Goal: Information Seeking & Learning: Find specific page/section

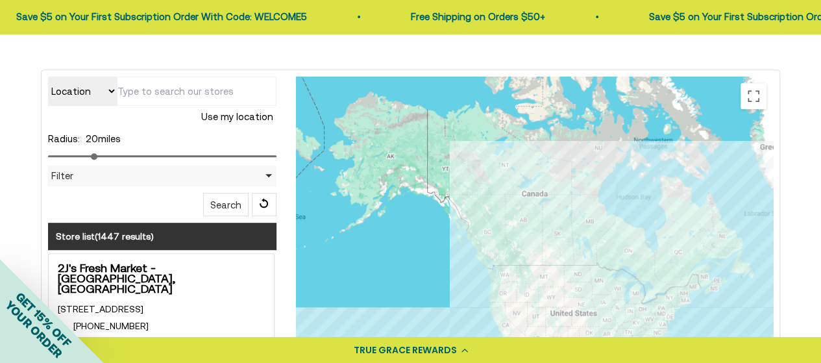
scroll to position [286, 0]
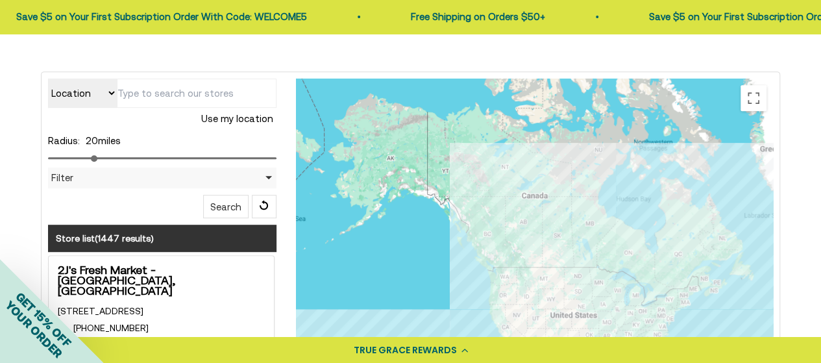
click at [167, 86] on input "text" at bounding box center [197, 93] width 160 height 29
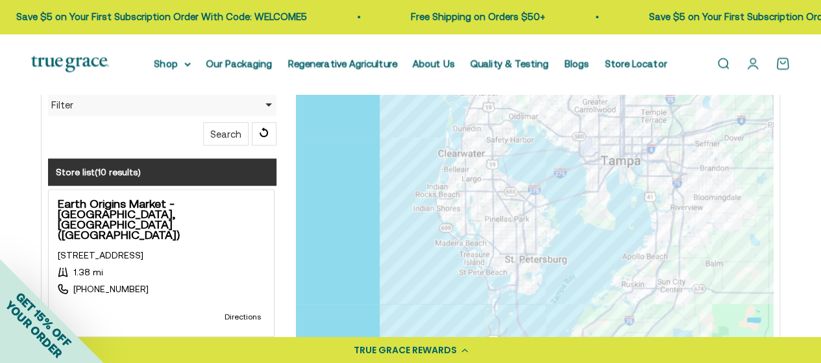
scroll to position [358, 0]
type input "33707"
click at [532, 245] on div at bounding box center [534, 265] width 477 height 519
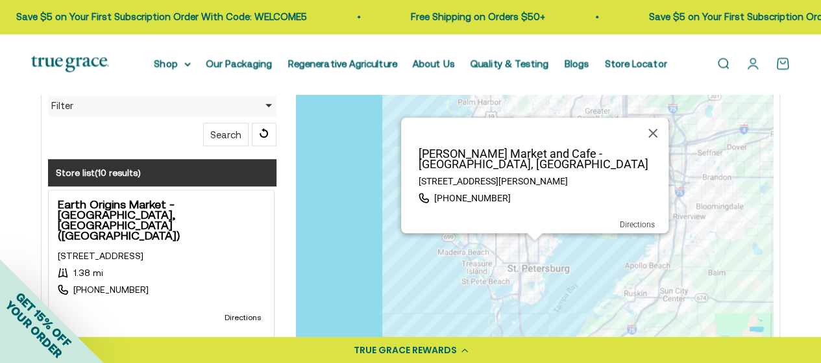
click at [489, 247] on div "Rollin Oats Market and Cafe - St. Petersburg, FL 2842 Martin Luther King Jr St …" at bounding box center [534, 265] width 477 height 519
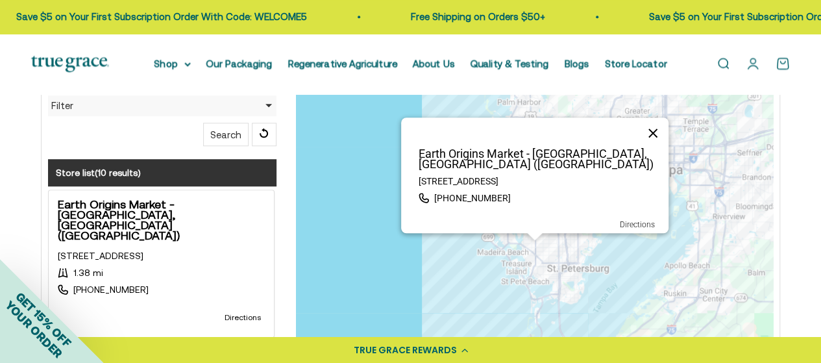
click at [648, 126] on button "Close" at bounding box center [652, 132] width 31 height 31
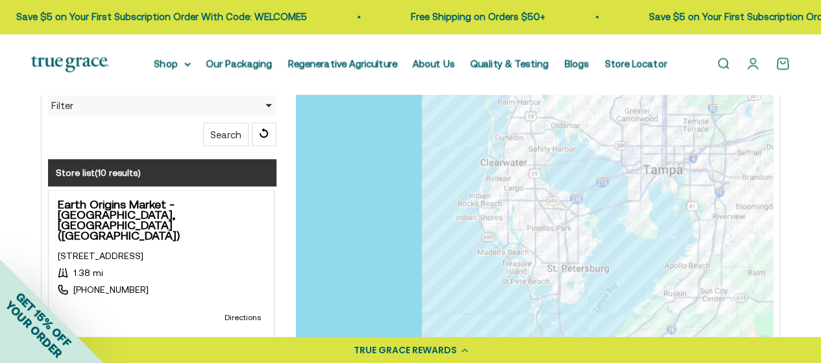
click at [536, 228] on div at bounding box center [534, 265] width 477 height 519
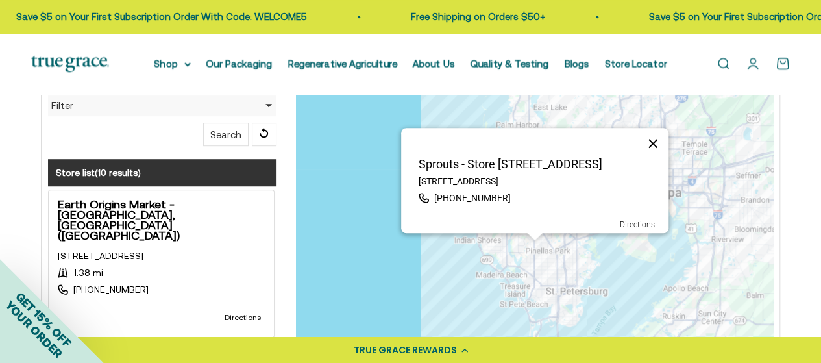
click at [653, 140] on button "Close" at bounding box center [652, 143] width 31 height 31
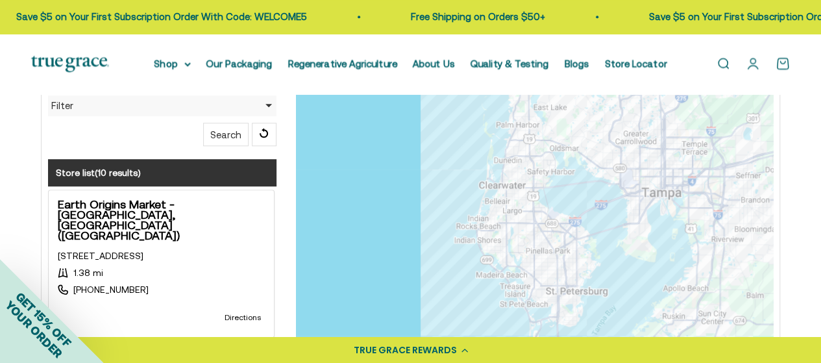
click at [503, 242] on div at bounding box center [534, 265] width 477 height 519
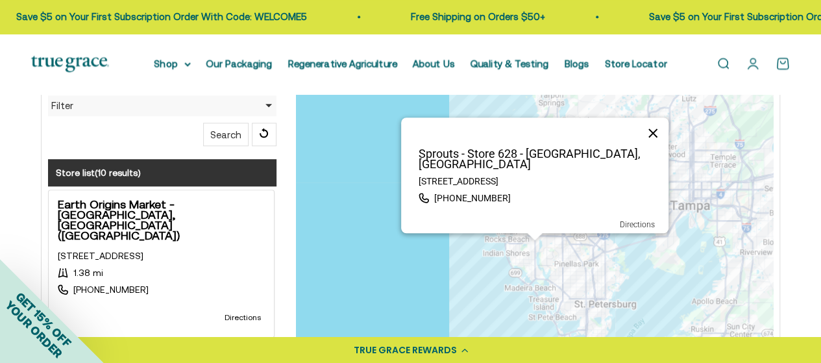
click at [657, 141] on button "Close" at bounding box center [652, 132] width 31 height 31
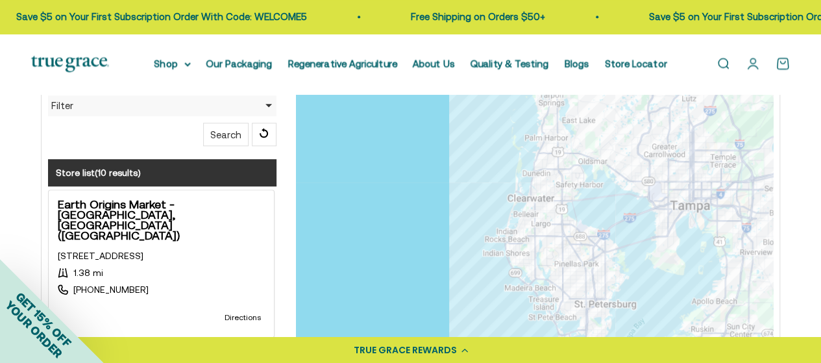
click at [551, 211] on div at bounding box center [534, 265] width 477 height 519
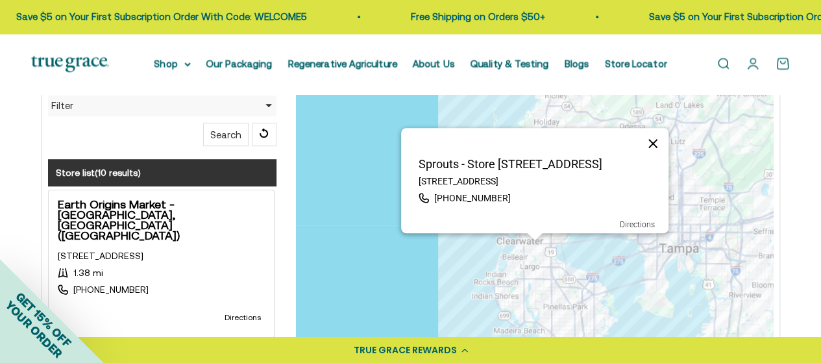
click at [652, 143] on button "Close" at bounding box center [652, 143] width 31 height 31
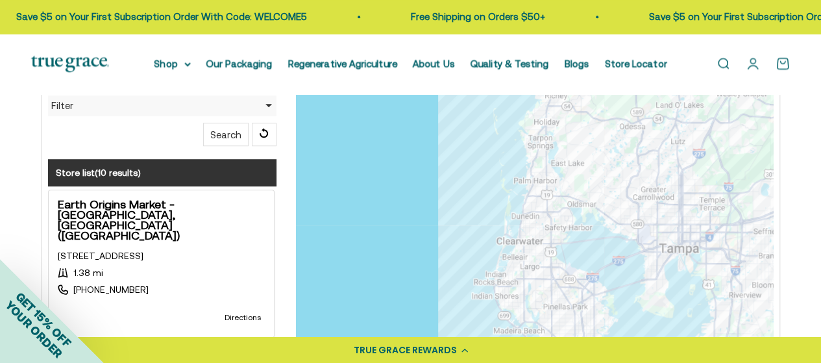
click at [521, 219] on div at bounding box center [534, 265] width 477 height 519
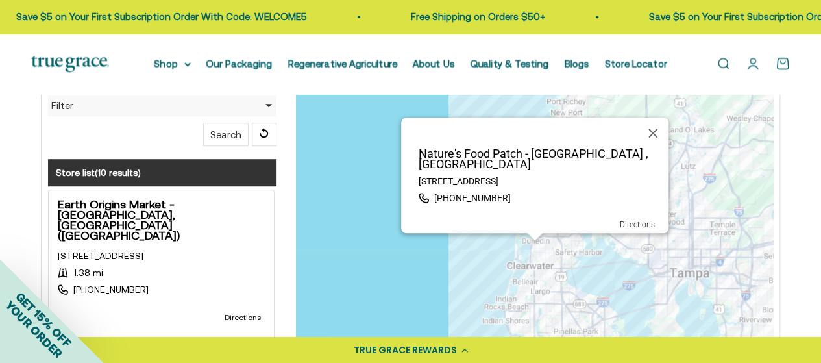
click at [556, 233] on div "Nature's Food Patch - Clearwater , FL 1225 Cleveland St, Clearwater, FL, 33755 …" at bounding box center [534, 265] width 477 height 519
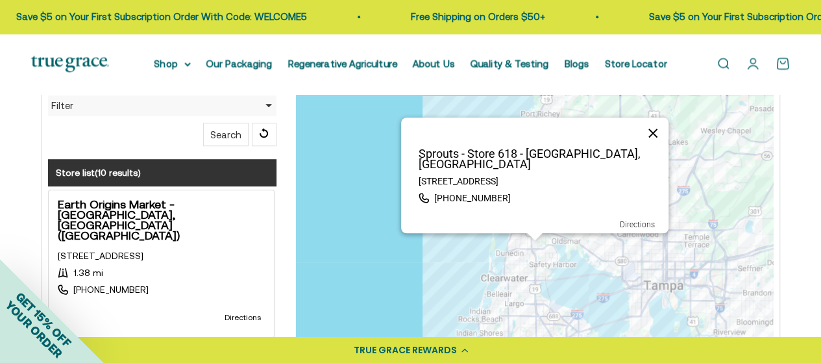
click at [648, 145] on button "Close" at bounding box center [652, 132] width 31 height 31
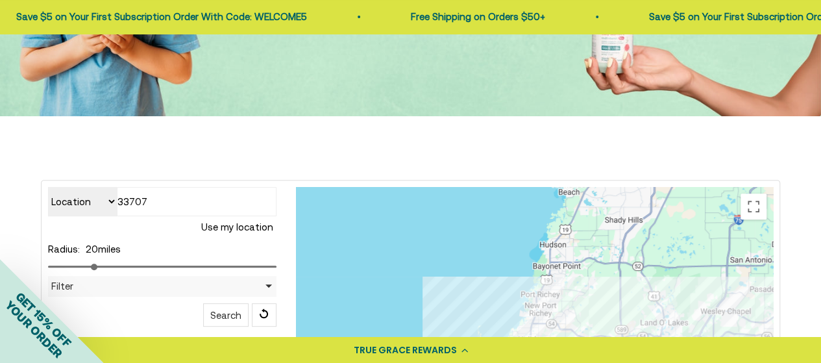
scroll to position [0, 0]
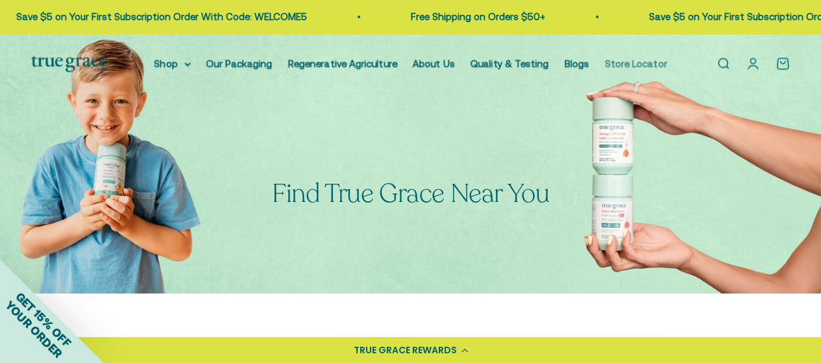
click at [623, 61] on link "Store Locator" at bounding box center [636, 63] width 62 height 11
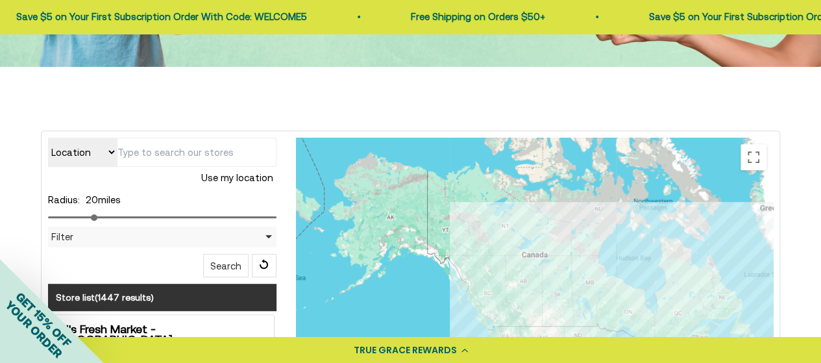
scroll to position [282, 0]
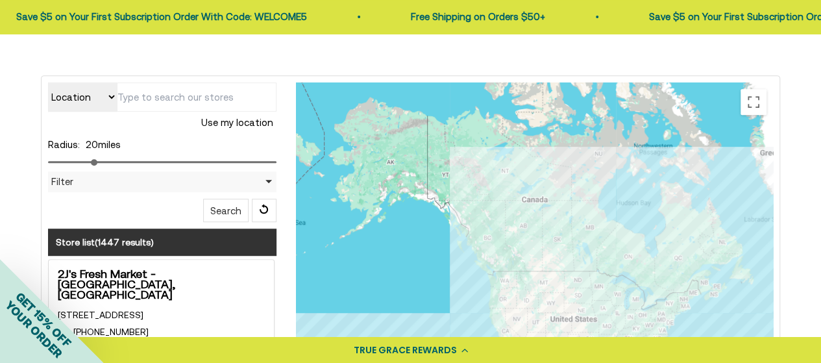
click at [167, 98] on input "text" at bounding box center [197, 96] width 160 height 29
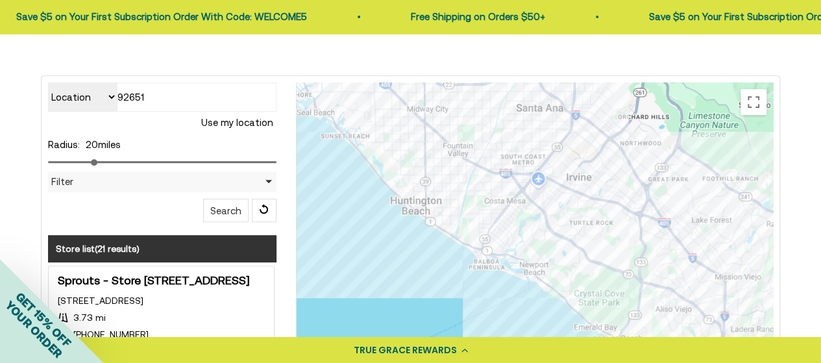
drag, startPoint x: 344, startPoint y: 311, endPoint x: 408, endPoint y: 193, distance: 134.5
click at [408, 193] on div at bounding box center [534, 341] width 477 height 519
click at [542, 255] on div at bounding box center [534, 341] width 477 height 519
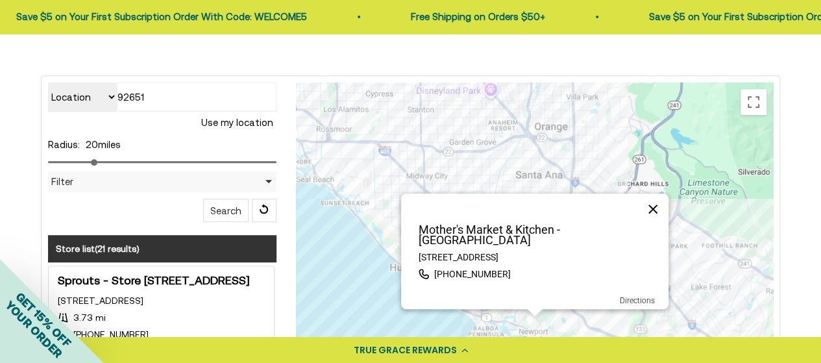
click at [648, 208] on button "Close" at bounding box center [652, 208] width 31 height 31
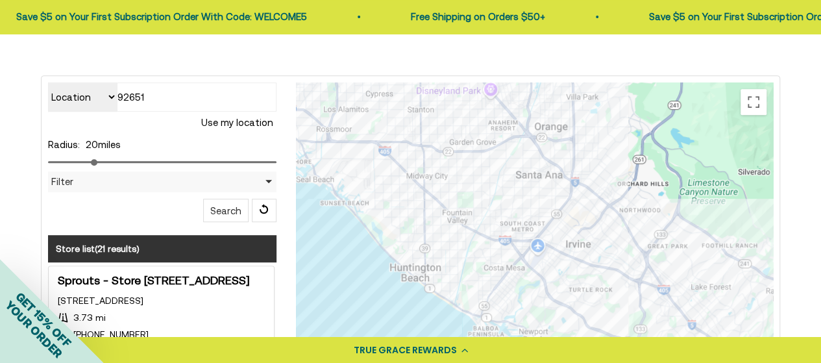
click at [609, 338] on div "TRUE GRACE REWARDS" at bounding box center [410, 350] width 821 height 26
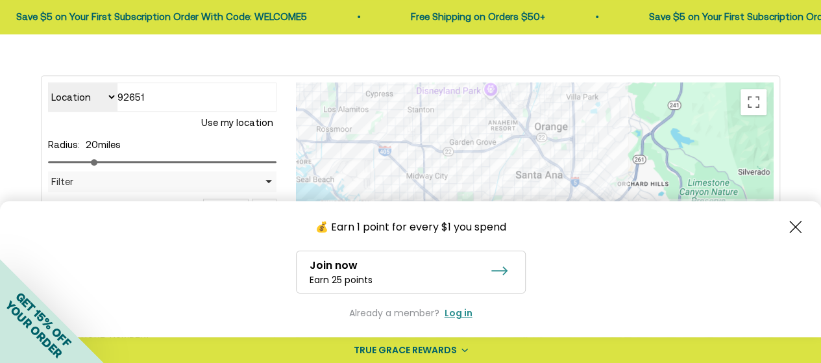
click at [791, 226] on icon "Close button" at bounding box center [795, 227] width 12 height 12
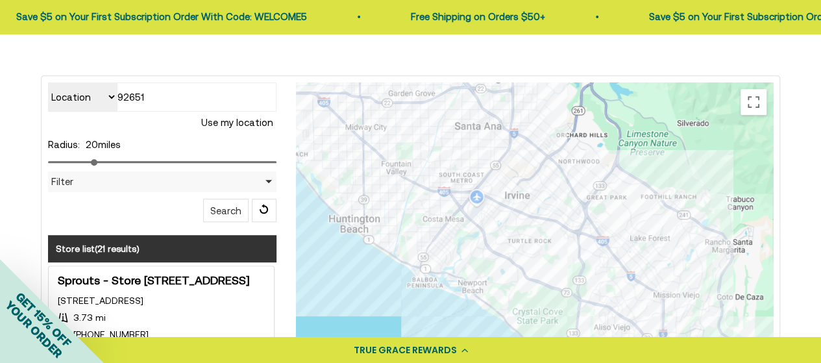
drag, startPoint x: 626, startPoint y: 238, endPoint x: 558, endPoint y: 186, distance: 85.6
click at [262, 194] on div "Location Store name 92651 Use my location Radius: 20 miles Filter Filter by Cou…" at bounding box center [162, 152] width 229 height 140
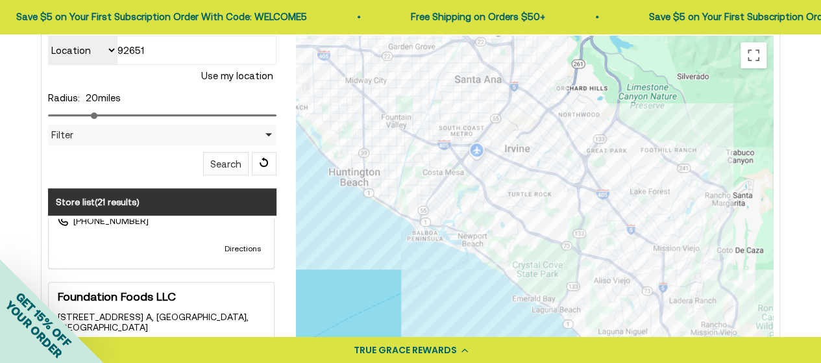
scroll to position [329, 0]
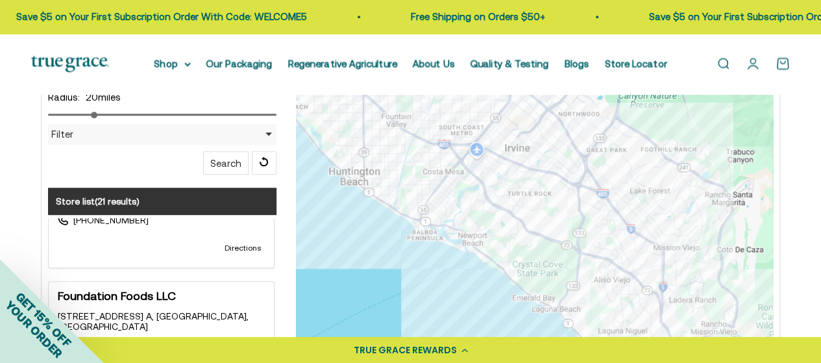
click at [122, 291] on strong "Foundation Foods LLC" at bounding box center [117, 296] width 118 height 10
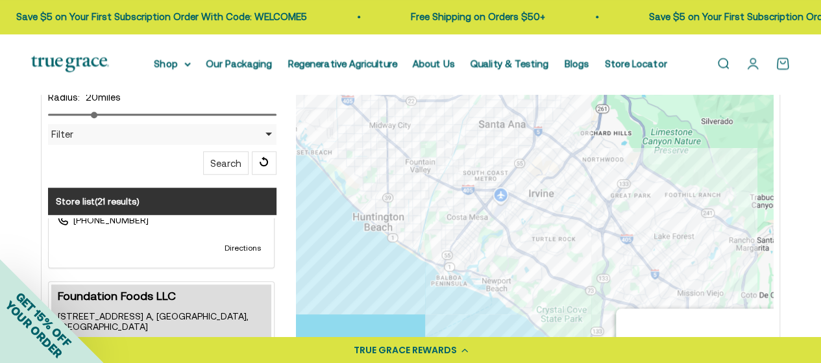
drag, startPoint x: 354, startPoint y: 171, endPoint x: 572, endPoint y: 336, distance: 273.4
click at [572, 336] on div "Foundation Foods LLC [STREET_ADDRESS] A, [GEOGRAPHIC_DATA] [PHONE_NUMBER] Direc…" at bounding box center [534, 294] width 477 height 519
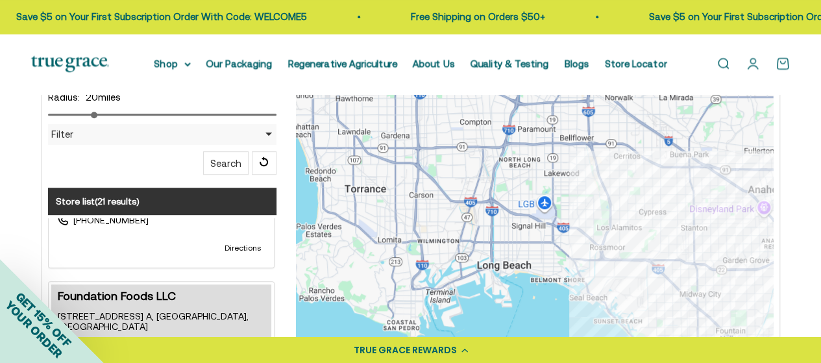
drag, startPoint x: 405, startPoint y: 163, endPoint x: 719, endPoint y: 336, distance: 358.3
click at [719, 336] on div "Foundation Foods LLC [STREET_ADDRESS] A, [GEOGRAPHIC_DATA] [PHONE_NUMBER] Direc…" at bounding box center [534, 294] width 477 height 519
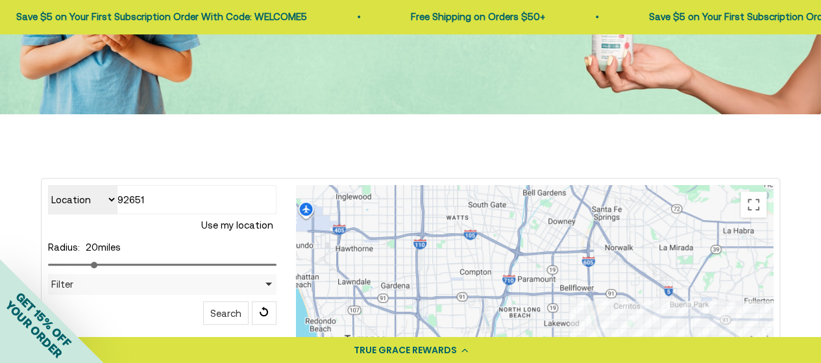
scroll to position [179, 0]
click at [83, 199] on select "Location Store name" at bounding box center [82, 200] width 69 height 29
click at [260, 259] on div at bounding box center [162, 264] width 229 height 16
click at [193, 192] on input "92651" at bounding box center [197, 200] width 160 height 29
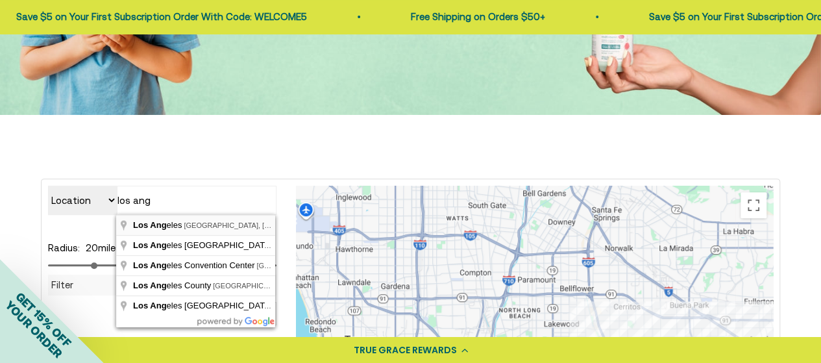
type input "[GEOGRAPHIC_DATA], [GEOGRAPHIC_DATA], [GEOGRAPHIC_DATA]"
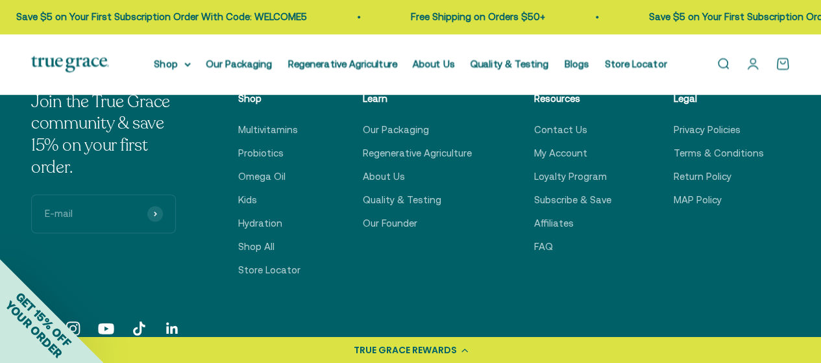
scroll to position [936, 0]
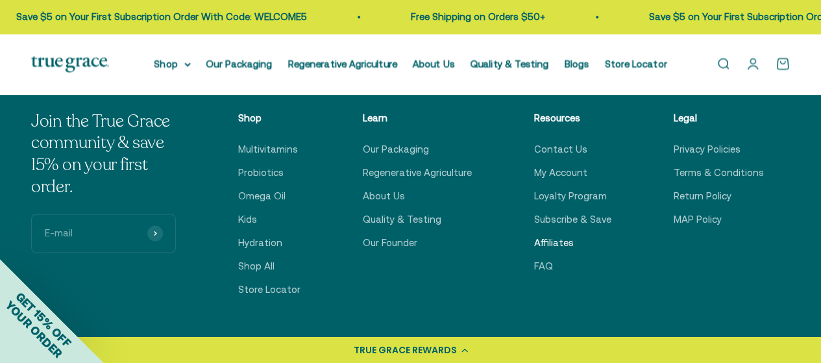
click at [544, 238] on link "Affiliates" at bounding box center [554, 243] width 40 height 16
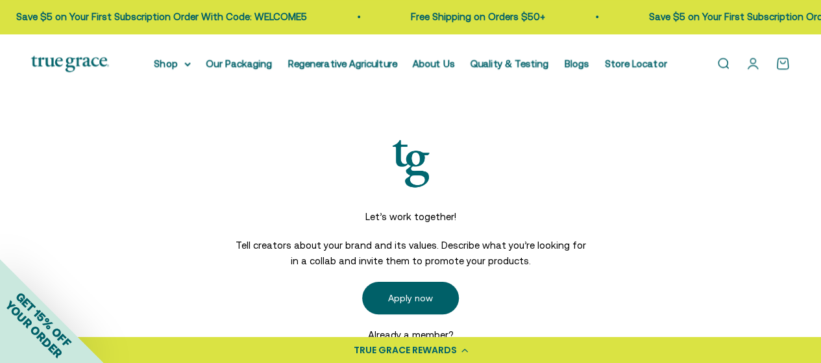
scroll to position [17, 0]
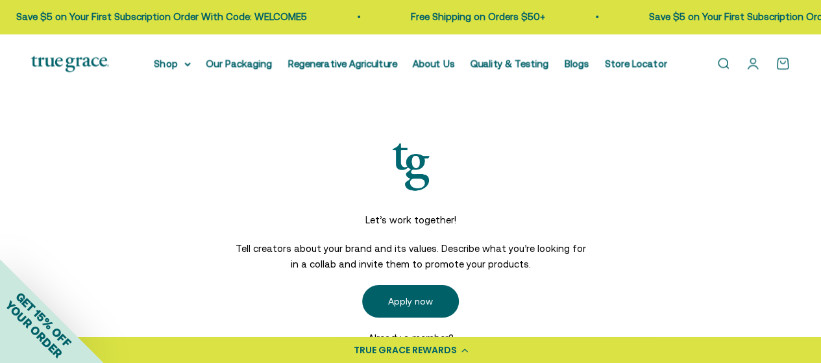
click at [397, 246] on p "Tell creators about your brand and its values. Describe what you’re looking for…" at bounding box center [411, 256] width 351 height 31
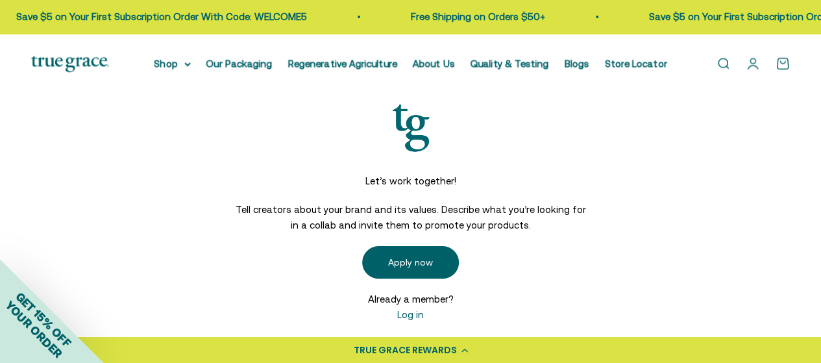
scroll to position [59, 0]
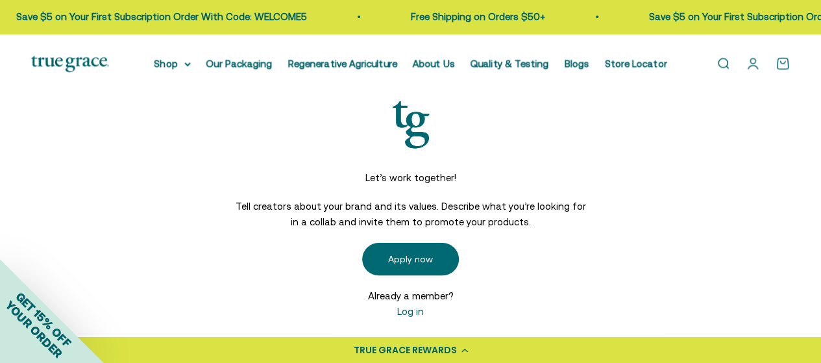
click at [395, 246] on link "Apply now" at bounding box center [410, 259] width 97 height 32
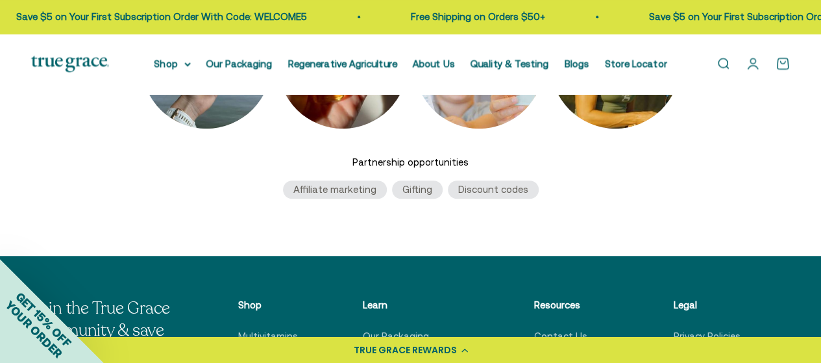
scroll to position [414, 0]
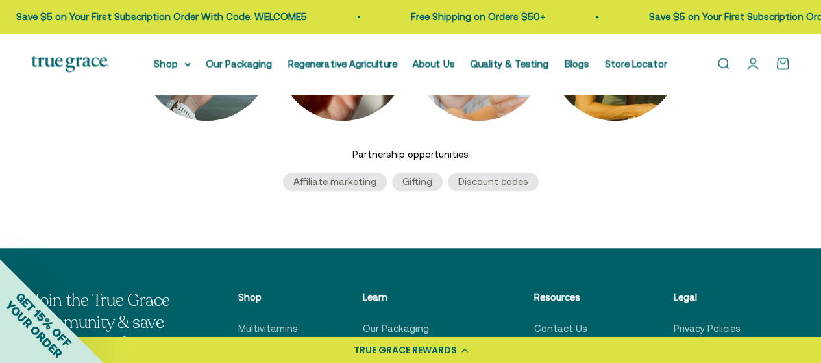
click at [327, 180] on li "Affiliate marketing" at bounding box center [335, 182] width 104 height 18
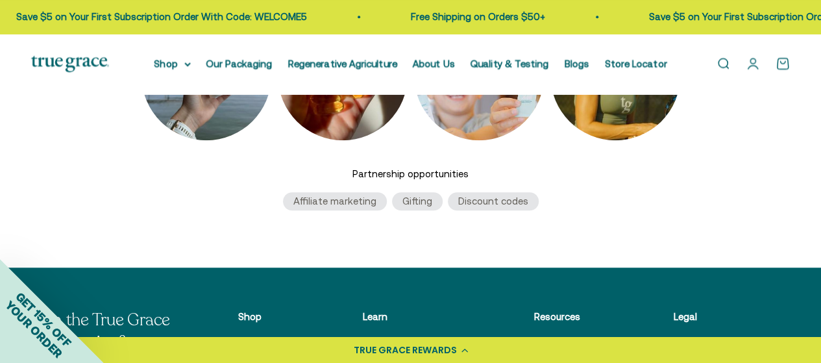
scroll to position [393, 0]
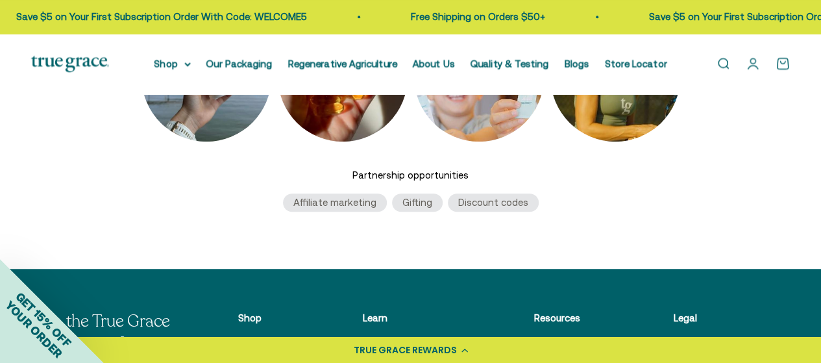
click at [495, 203] on li "Discount codes" at bounding box center [493, 202] width 91 height 18
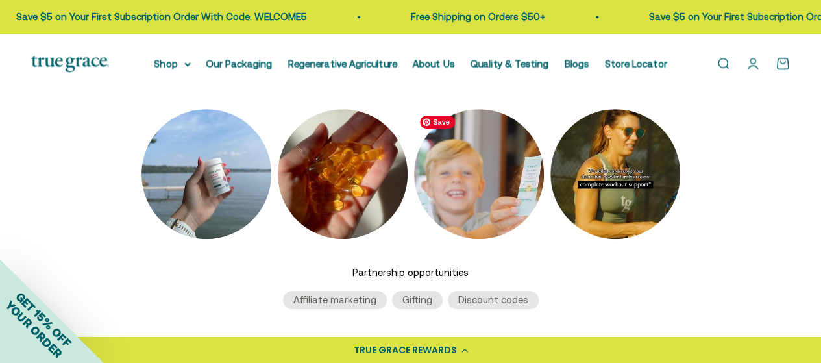
scroll to position [278, 0]
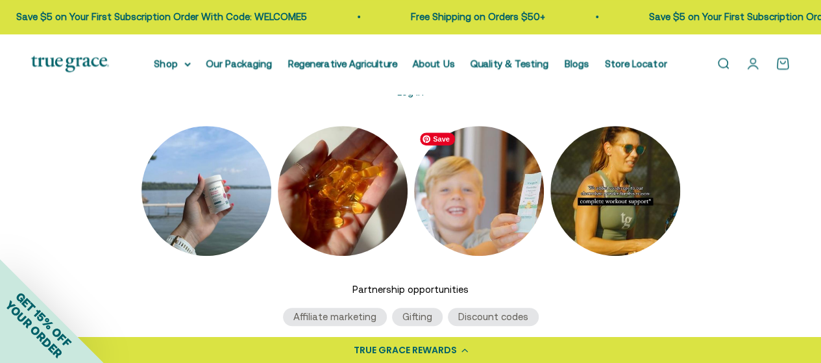
click at [526, 182] on img at bounding box center [479, 191] width 130 height 130
click at [328, 186] on img at bounding box center [343, 191] width 130 height 130
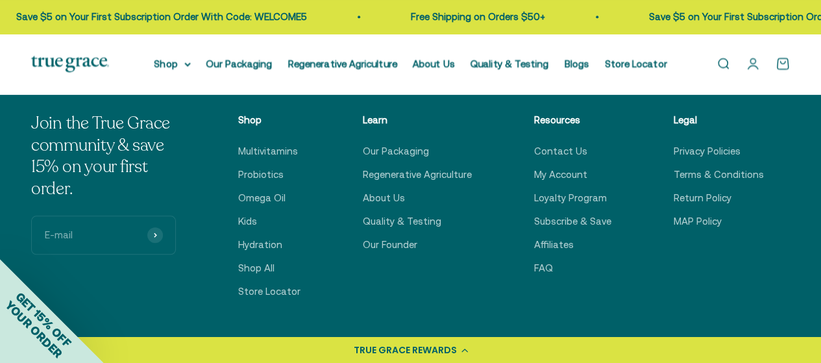
scroll to position [587, 0]
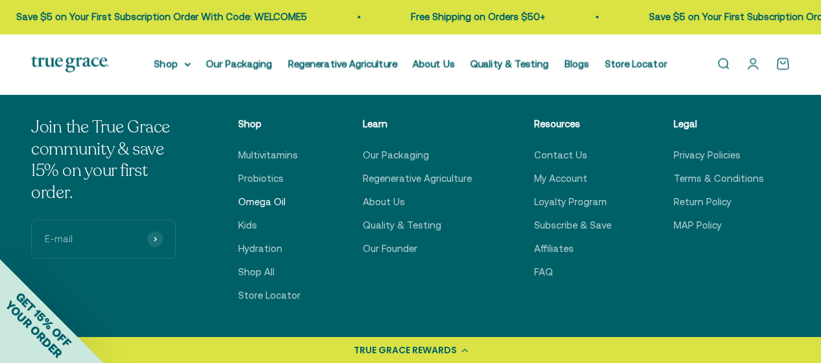
click at [271, 204] on link "Omega Oil" at bounding box center [261, 202] width 47 height 16
